Goal: Transaction & Acquisition: Download file/media

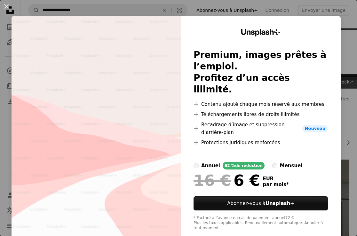
scroll to position [1160, 0]
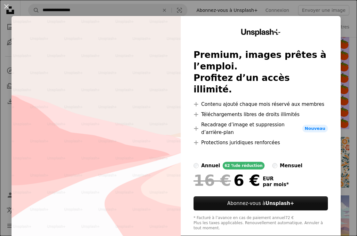
click at [350, 12] on div "An X shape Unsplash+ Premium, images prêtes à l’emploi. Profitez d’un accès ill…" at bounding box center [178, 118] width 357 height 236
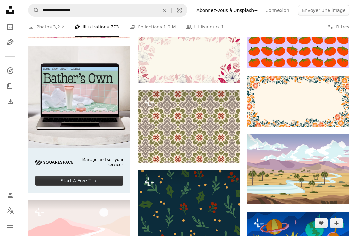
scroll to position [1279, 0]
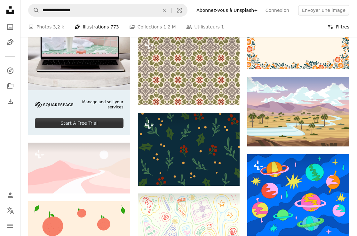
click at [348, 26] on button "Filters Filtres" at bounding box center [339, 27] width 22 height 20
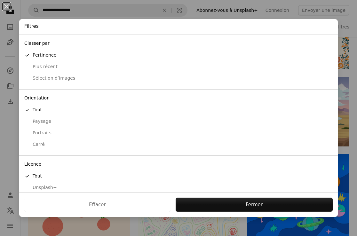
scroll to position [18, 0]
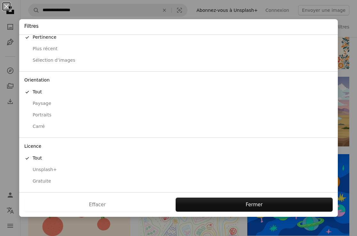
click at [47, 181] on div "Gratuite" at bounding box center [178, 181] width 309 height 6
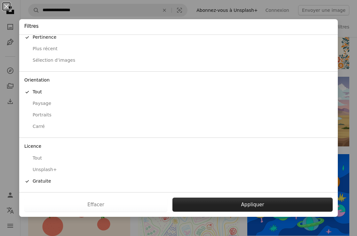
click at [205, 203] on button "Appliquer" at bounding box center [253, 205] width 160 height 14
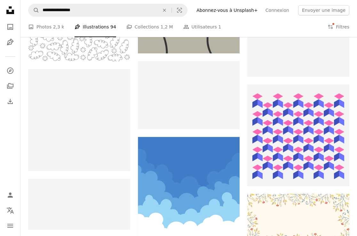
scroll to position [5834, 0]
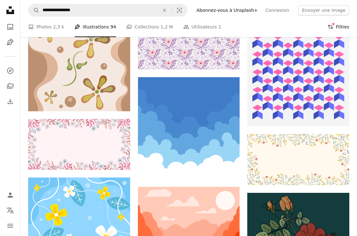
click at [330, 32] on button "Filters Filtres" at bounding box center [339, 27] width 22 height 20
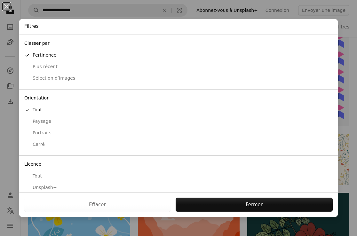
scroll to position [18, 0]
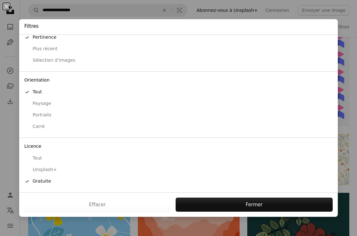
click at [44, 103] on div "Paysage" at bounding box center [178, 104] width 309 height 6
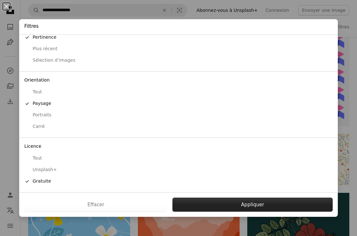
click at [213, 202] on button "Appliquer" at bounding box center [253, 205] width 160 height 14
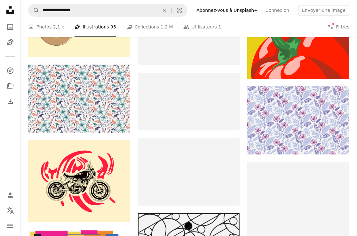
scroll to position [6653, 0]
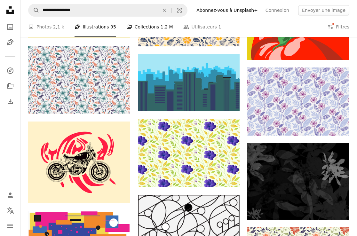
click at [142, 26] on link "A stack of folders Collections 1,2 M" at bounding box center [149, 27] width 47 height 20
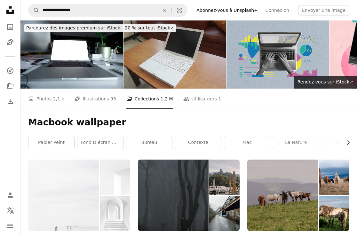
click at [347, 140] on icon "Chevron right" at bounding box center [348, 143] width 6 height 6
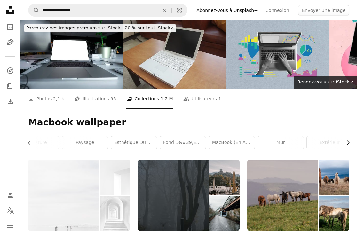
click at [347, 140] on icon "Chevron right" at bounding box center [348, 143] width 6 height 6
click at [347, 136] on link "Extérieur" at bounding box center [326, 142] width 46 height 13
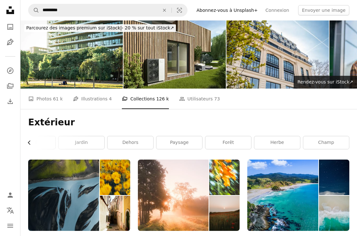
click at [28, 141] on icon "button" at bounding box center [29, 143] width 3 height 4
click at [28, 136] on link "la nature" at bounding box center [51, 142] width 46 height 13
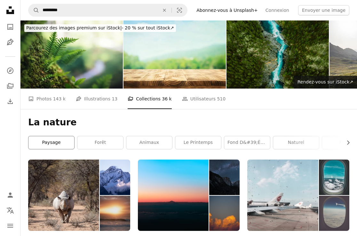
click at [28, 136] on link "paysage" at bounding box center [51, 142] width 46 height 13
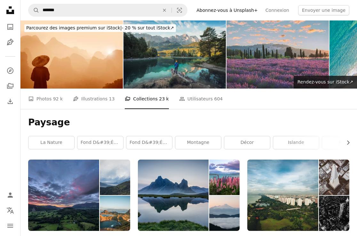
click at [118, 117] on h1 "Paysage" at bounding box center [188, 123] width 321 height 12
click at [139, 89] on li "A stack of folders Collections 23 k" at bounding box center [147, 99] width 44 height 20
click at [143, 89] on li "A stack of folders Collections 23 k" at bounding box center [147, 99] width 44 height 20
click at [109, 95] on span "13" at bounding box center [112, 98] width 6 height 7
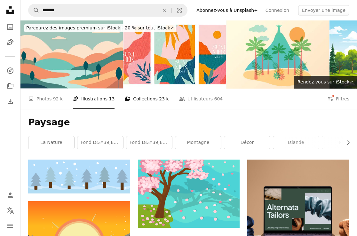
click at [137, 89] on link "A stack of folders Collections 23 k" at bounding box center [147, 99] width 44 height 20
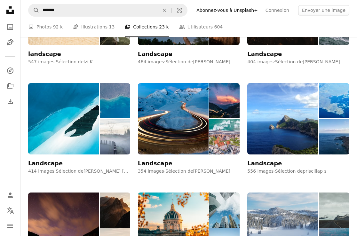
scroll to position [1063, 0]
